Goal: Task Accomplishment & Management: Use online tool/utility

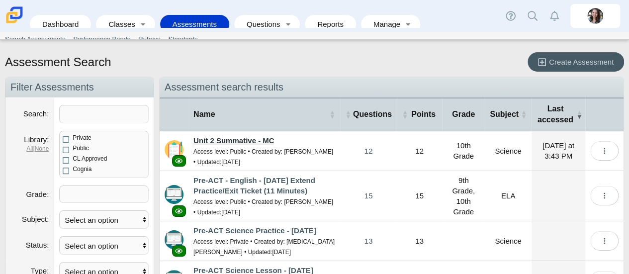
click at [216, 137] on link "Unit 2 Summative - MC" at bounding box center [233, 140] width 81 height 8
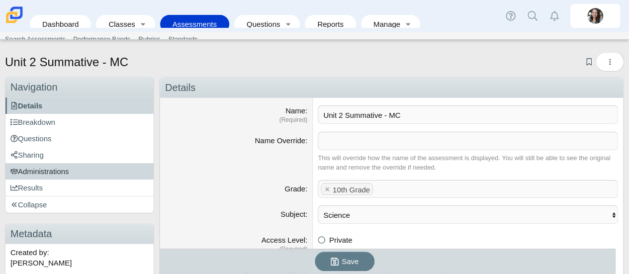
click at [81, 167] on link "Administrations" at bounding box center [79, 171] width 148 height 16
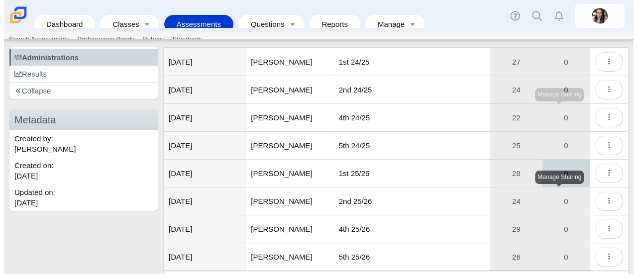
scroll to position [114, 0]
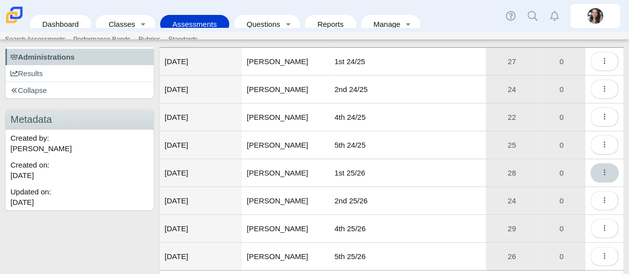
click at [601, 169] on icon "More options" at bounding box center [604, 172] width 7 height 7
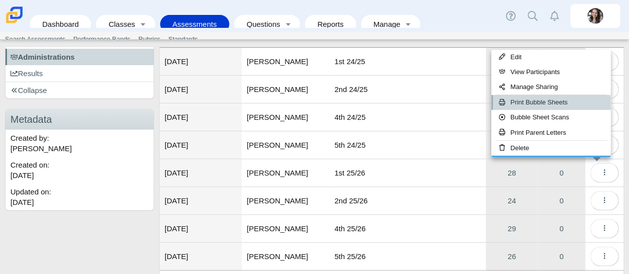
click at [554, 104] on link "Print Bubble Sheets" at bounding box center [550, 102] width 119 height 15
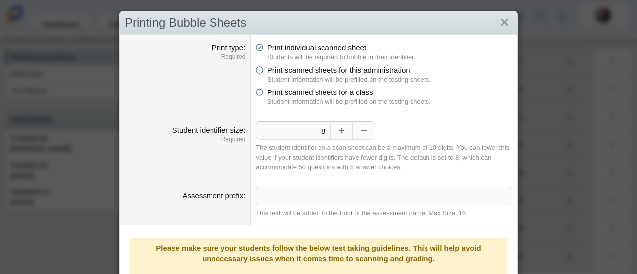
click at [261, 72] on li "Print scanned sheets for this administration Student information will be prefil…" at bounding box center [384, 74] width 256 height 19
click at [257, 68] on icon at bounding box center [259, 68] width 7 height 7
click at [257, 68] on input "Print scanned sheets for this administration" at bounding box center [258, 67] width 6 height 6
radio input "true"
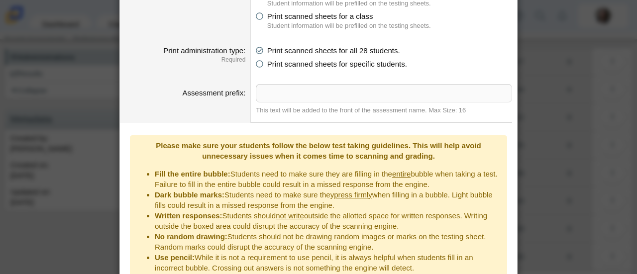
scroll to position [145, 0]
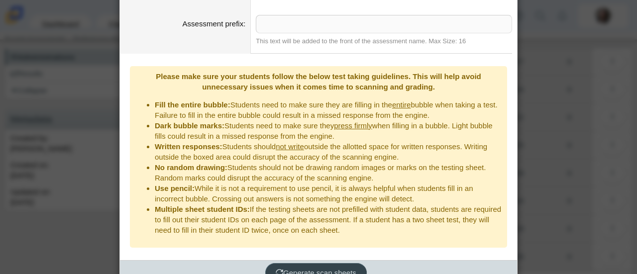
click at [300, 269] on span "Generate scan sheets" at bounding box center [316, 273] width 81 height 8
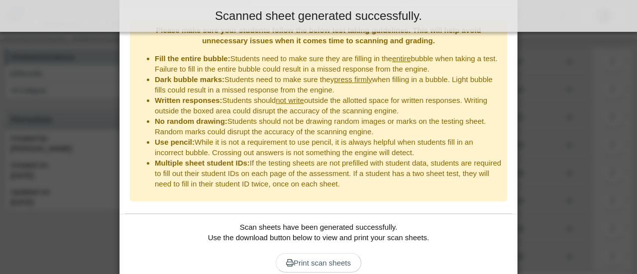
scroll to position [221, 0]
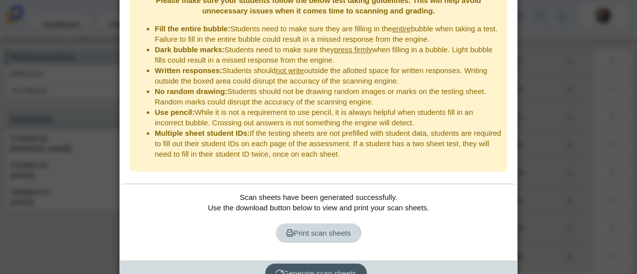
click at [292, 229] on span "Print scan sheets" at bounding box center [318, 233] width 65 height 8
